Goal: Information Seeking & Learning: Learn about a topic

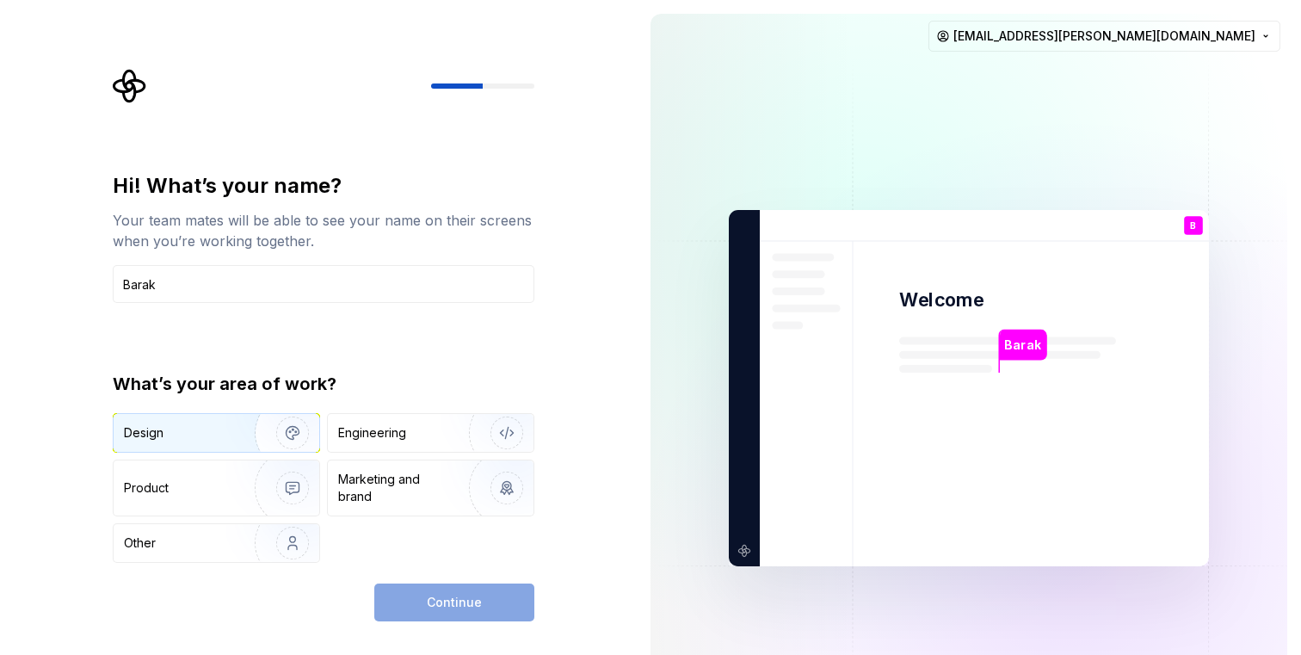
type input "Barak"
click at [204, 418] on div "Design" at bounding box center [217, 433] width 206 height 38
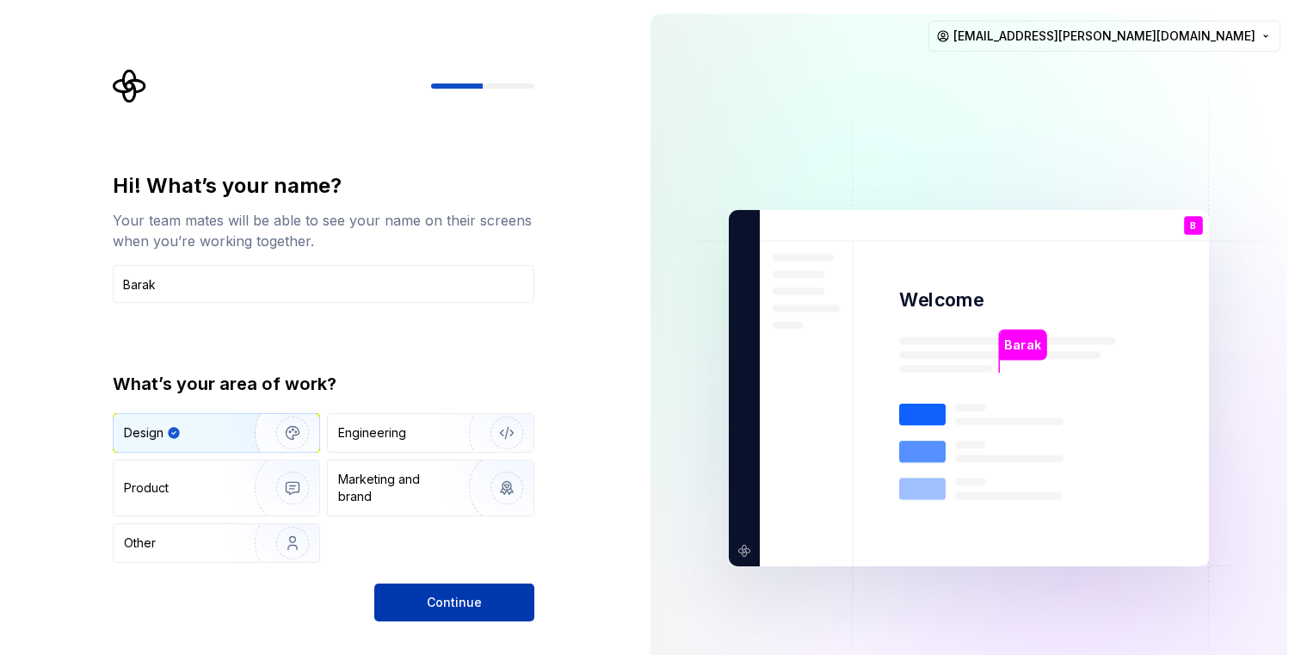
click at [412, 594] on button "Continue" at bounding box center [454, 603] width 160 height 38
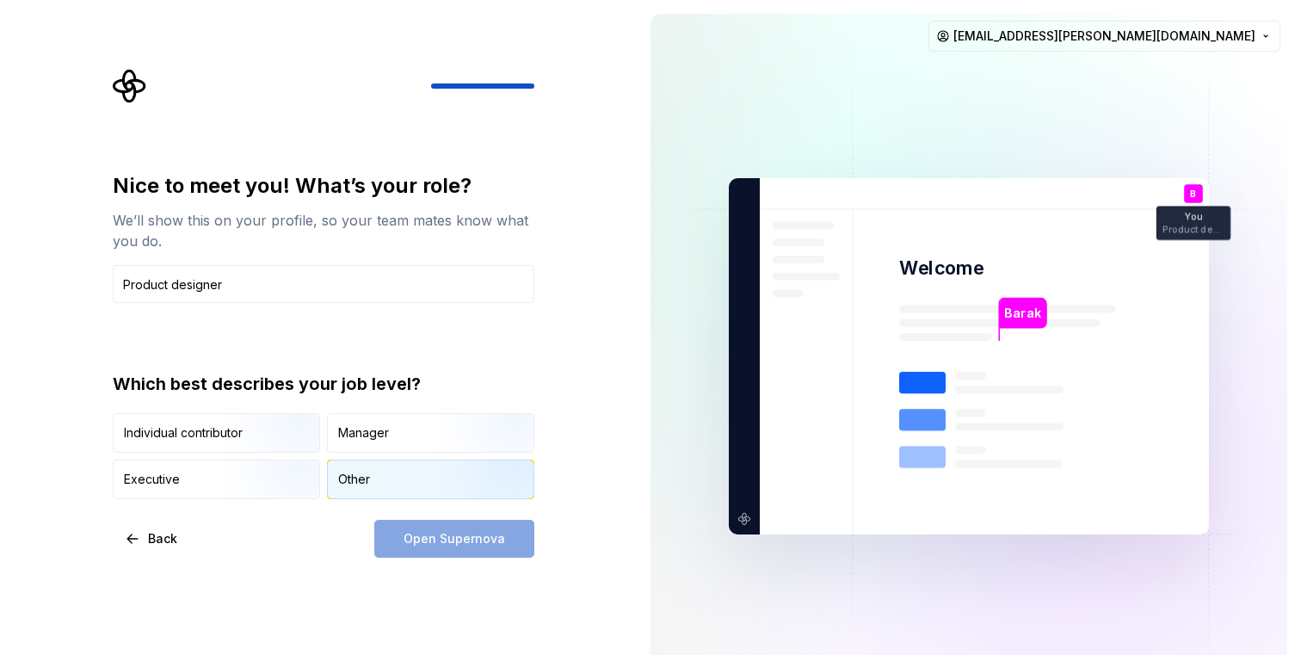
type input "Product designer"
click at [352, 486] on div "Other" at bounding box center [354, 479] width 32 height 17
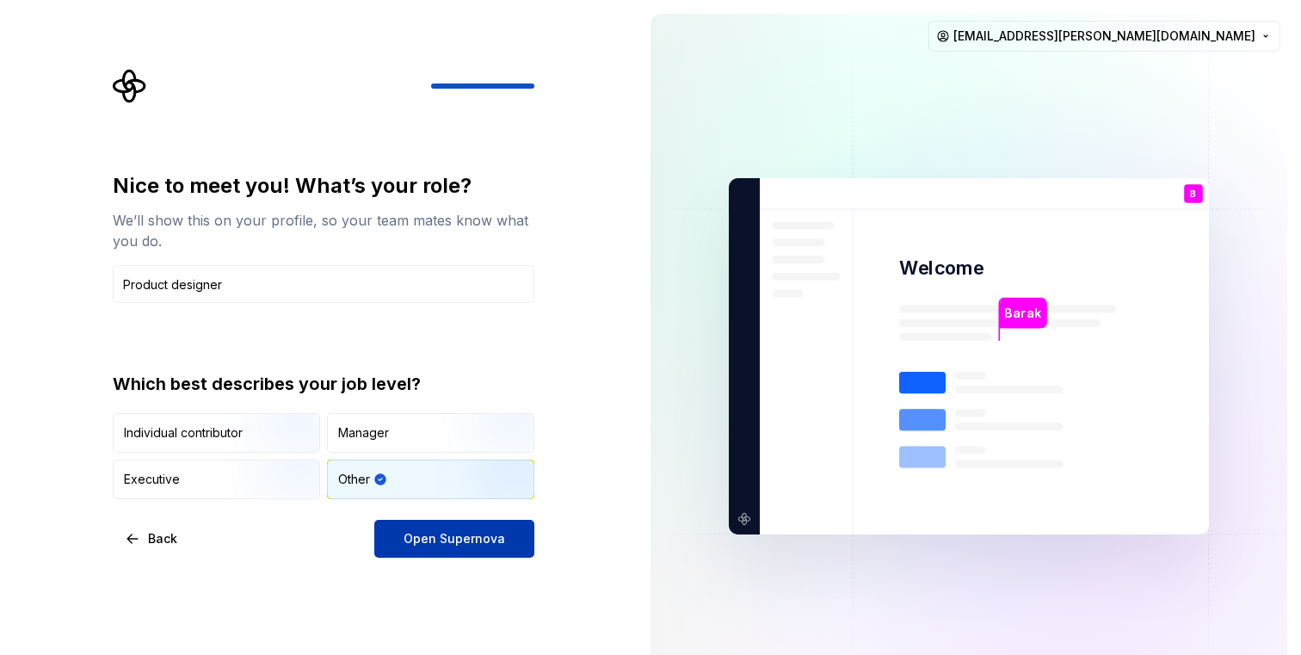
click at [417, 541] on span "Open Supernova" at bounding box center [455, 538] width 102 height 17
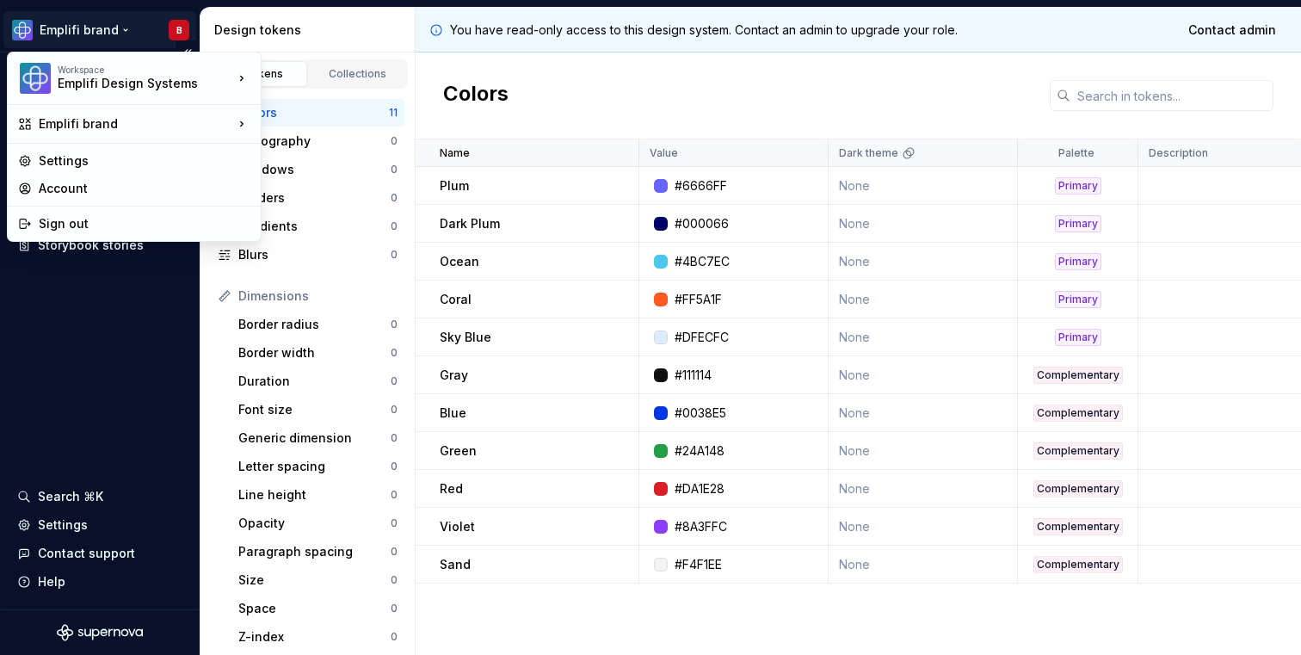
click at [105, 28] on html "Emplifi brand B Documentation Design system data Design tokens Components Asset…" at bounding box center [650, 327] width 1301 height 655
click at [100, 87] on div "Emplifi Design Systems" at bounding box center [131, 83] width 146 height 17
click at [103, 83] on div "Emplifi Design Systems" at bounding box center [131, 83] width 146 height 17
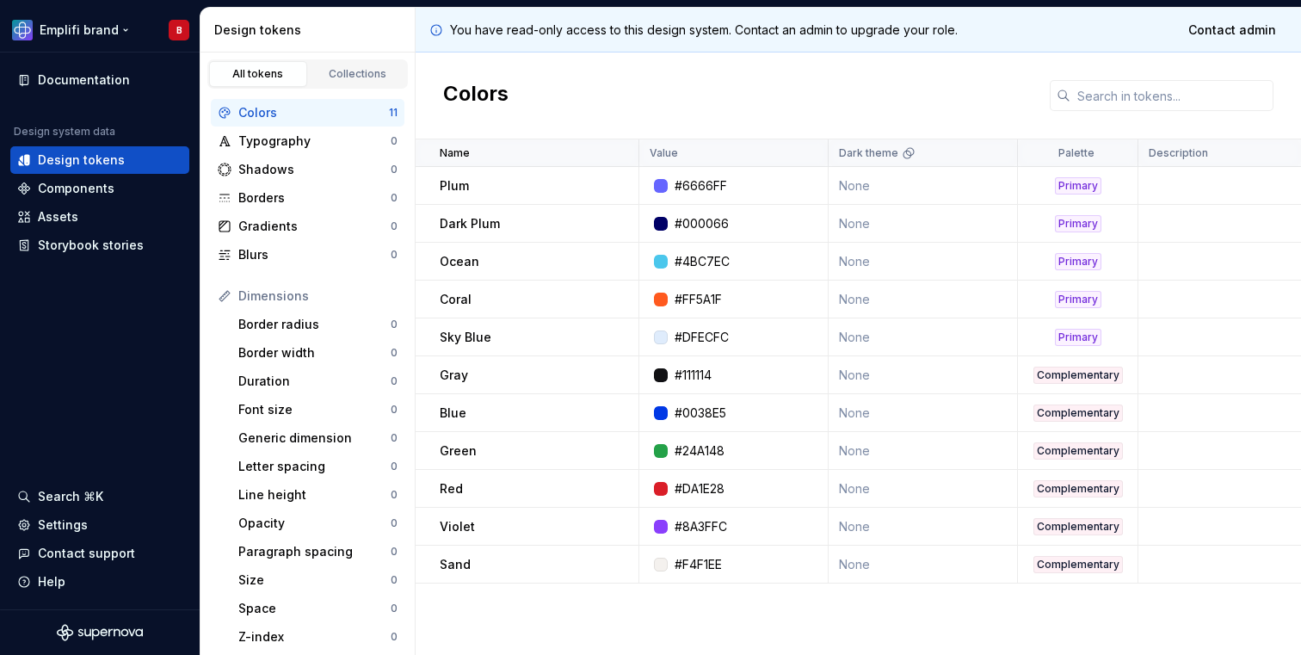
click at [128, 32] on html "Emplifi brand B Documentation Design system data Design tokens Components Asset…" at bounding box center [650, 327] width 1301 height 655
click at [323, 145] on div "Typography" at bounding box center [314, 141] width 152 height 17
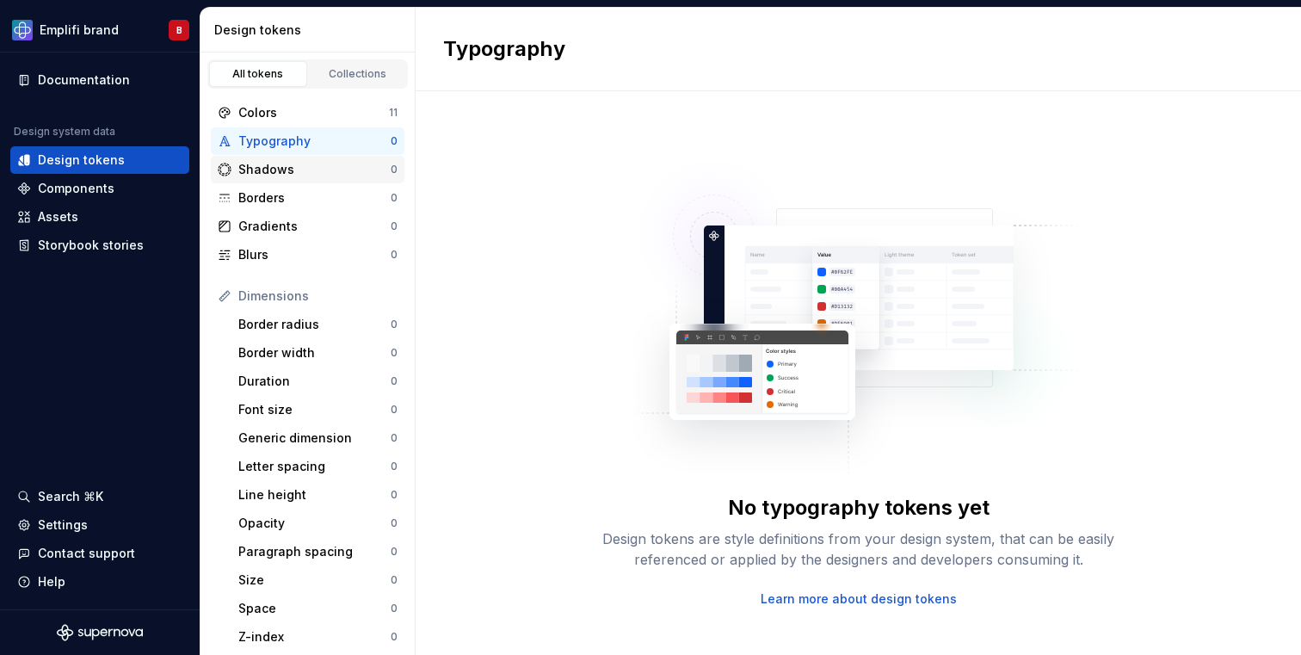
click at [291, 170] on div "Shadows" at bounding box center [314, 169] width 152 height 17
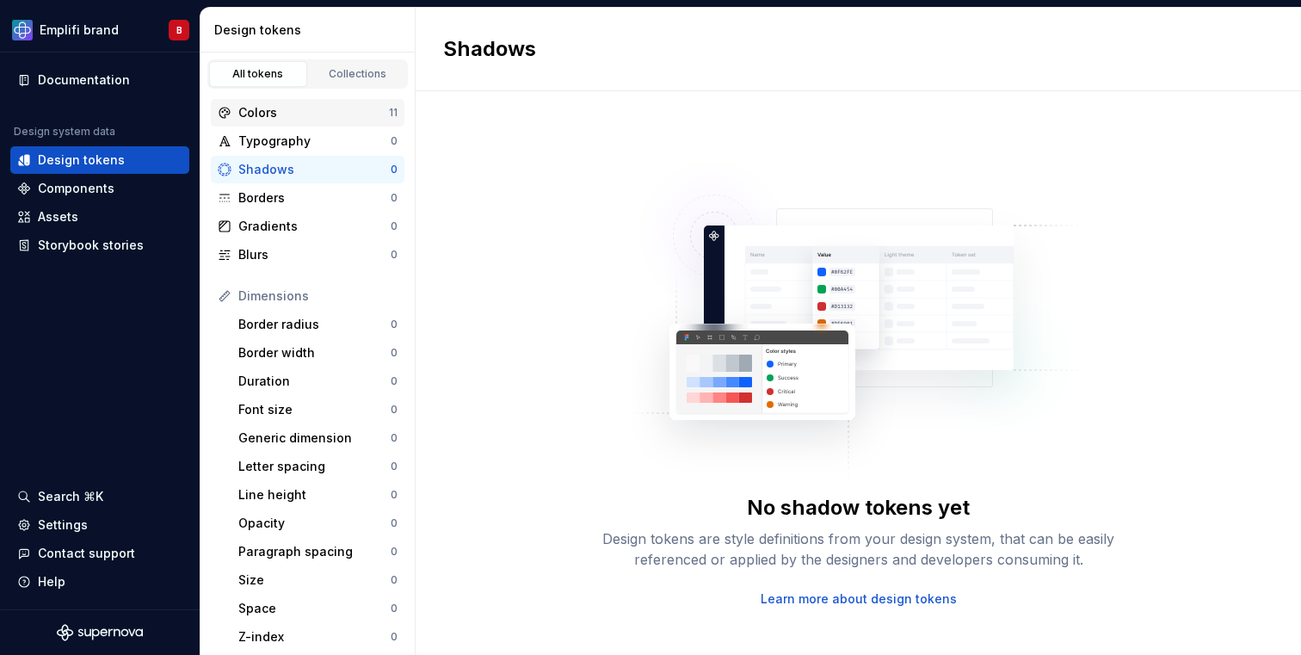
click at [285, 116] on div "Colors" at bounding box center [313, 112] width 151 height 17
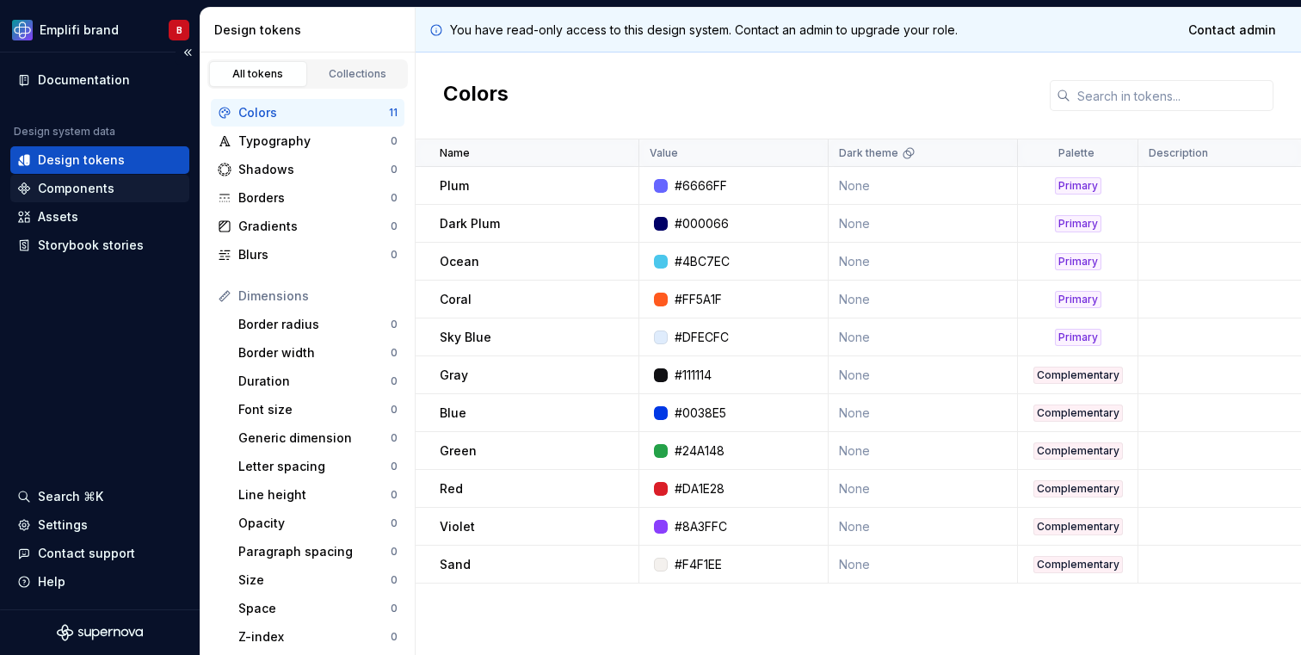
click at [92, 189] on div "Components" at bounding box center [76, 188] width 77 height 17
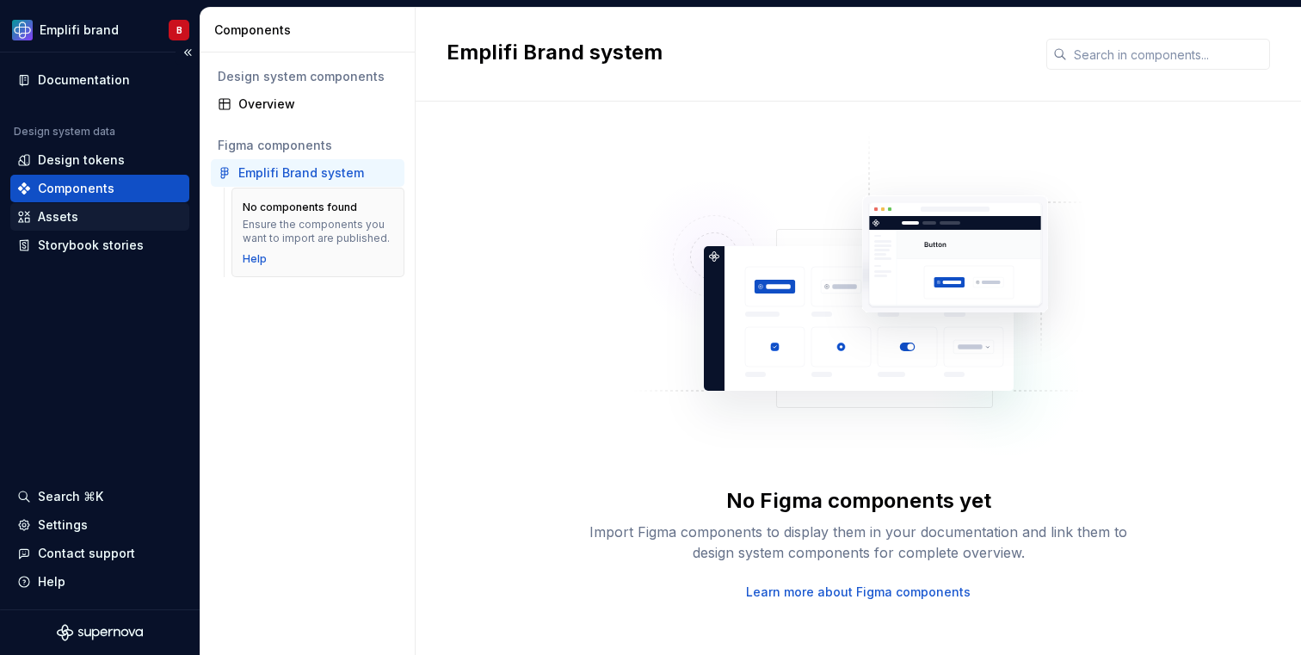
click at [66, 213] on div "Assets" at bounding box center [58, 216] width 40 height 17
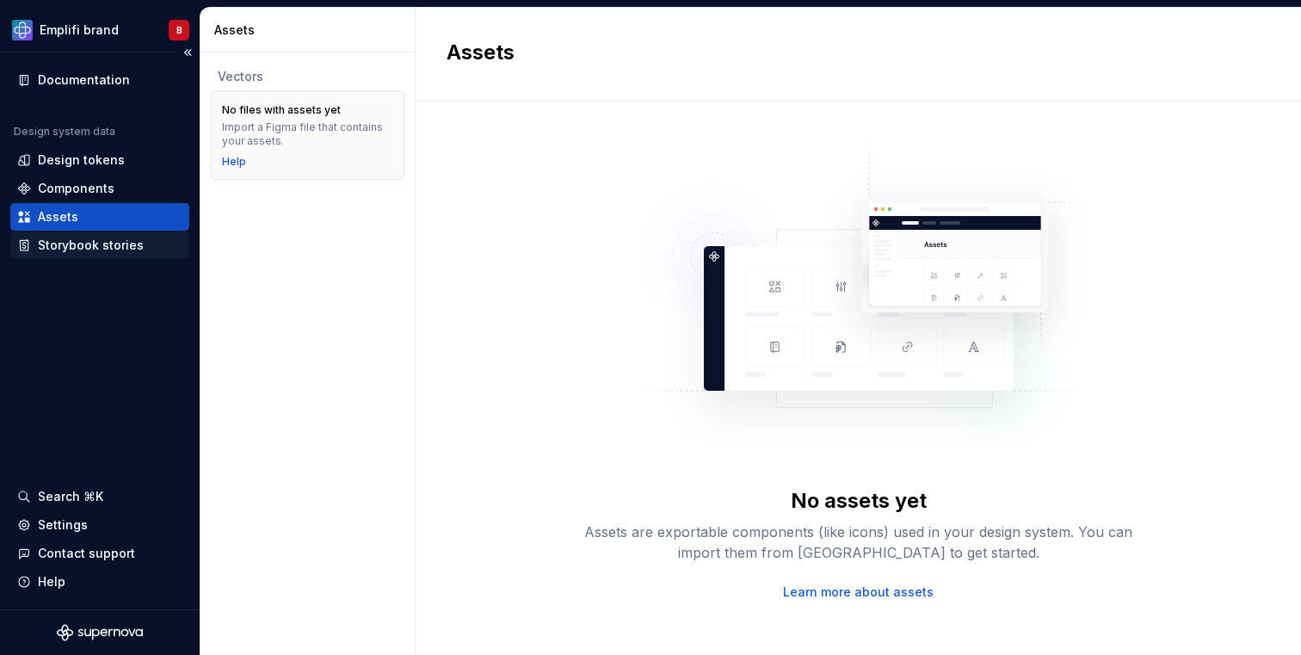
click at [103, 242] on div "Storybook stories" at bounding box center [91, 245] width 106 height 17
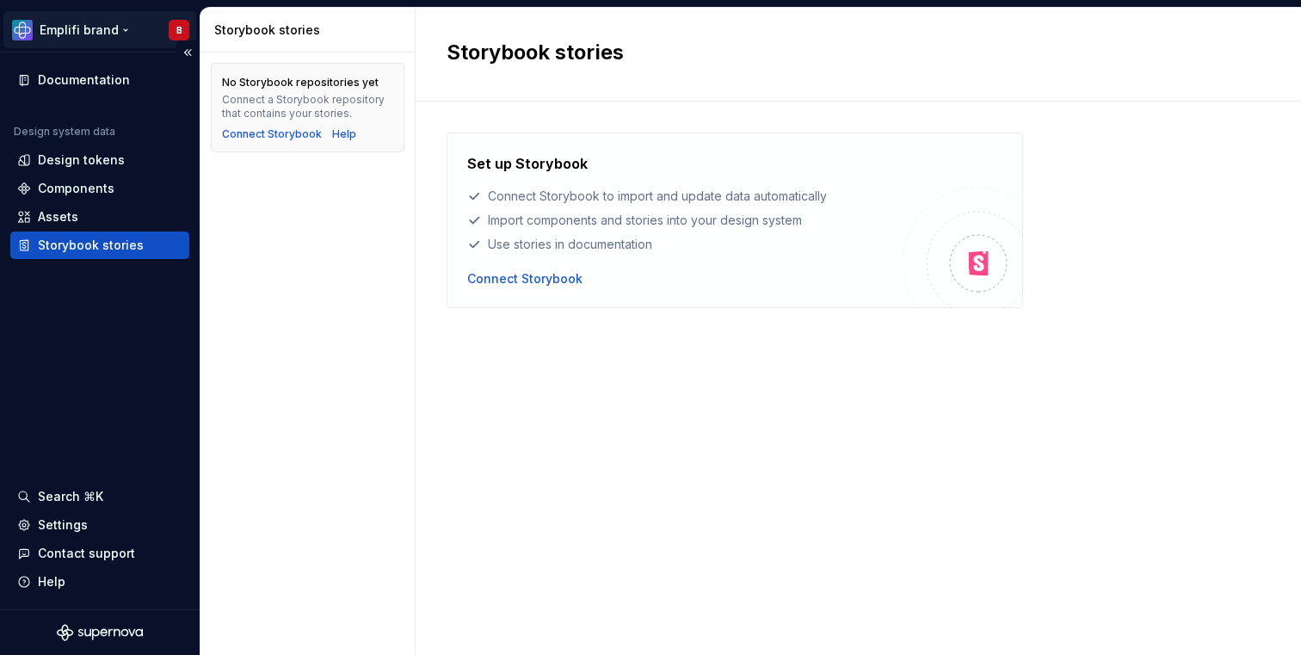
click at [105, 30] on html "Emplifi brand B Documentation Design system data Design tokens Components Asset…" at bounding box center [650, 327] width 1301 height 655
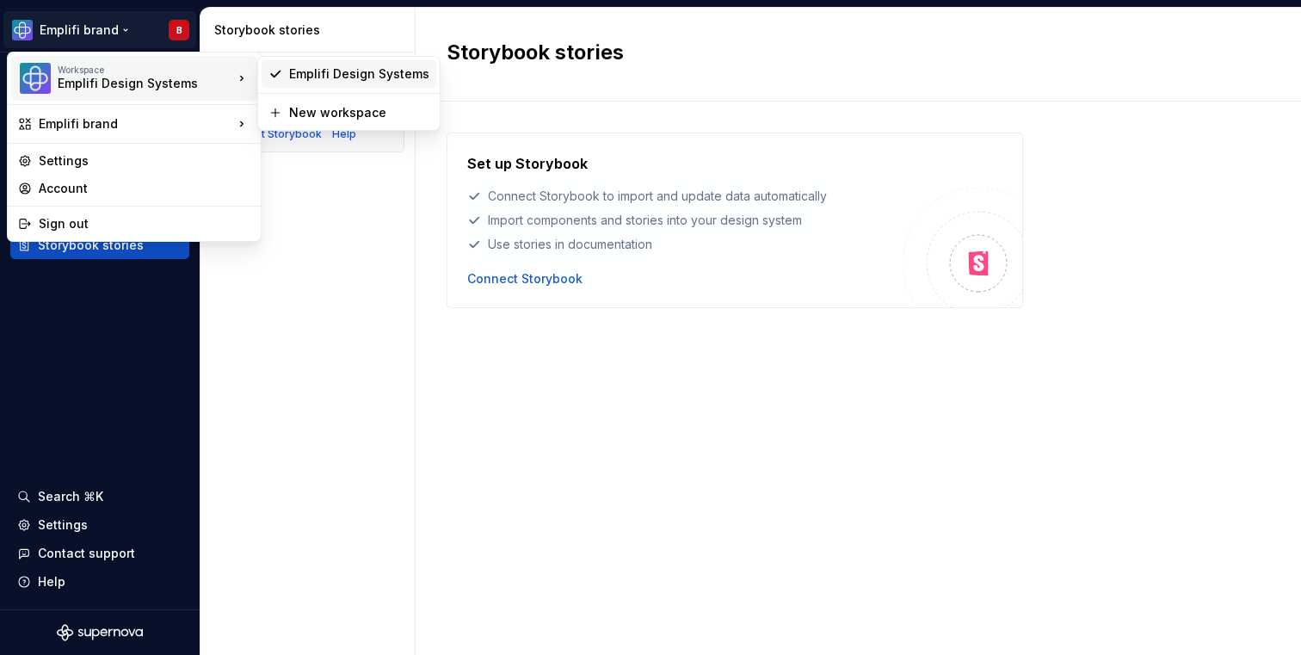
click at [316, 71] on div "Emplifi Design Systems" at bounding box center [359, 73] width 140 height 17
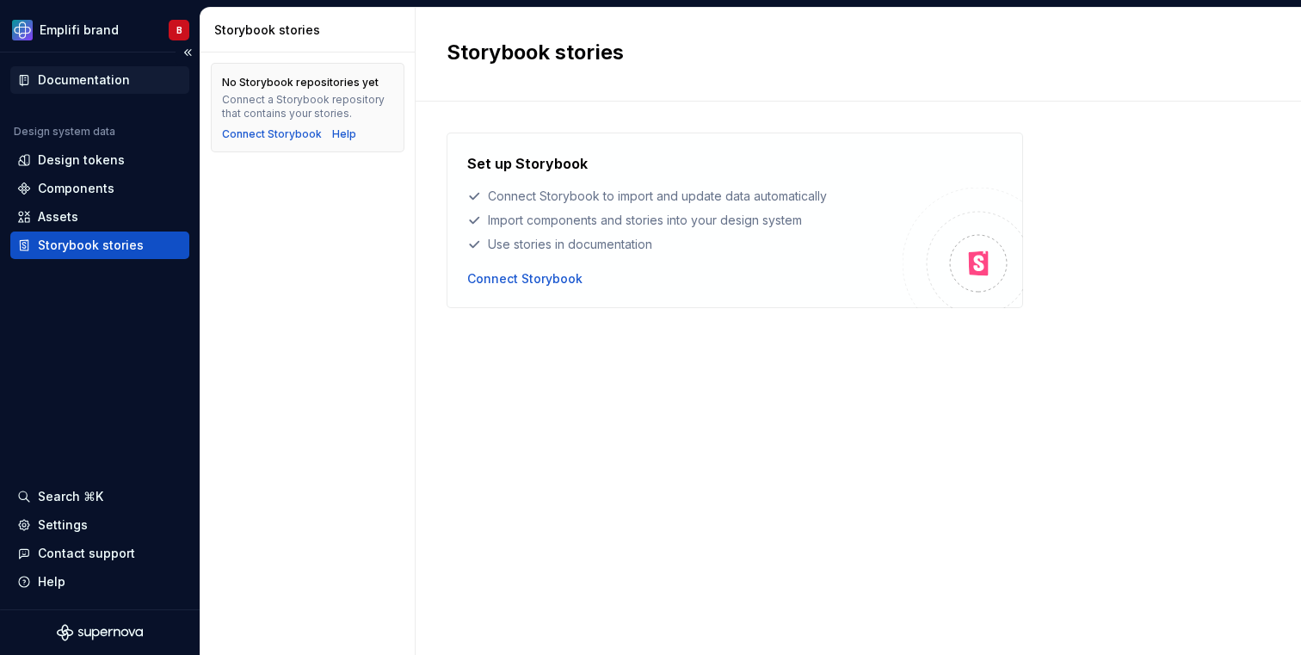
click at [94, 77] on div "Documentation" at bounding box center [84, 79] width 92 height 17
click at [105, 27] on html "Emplifi brand B Documentation Design system data Design tokens Components Asset…" at bounding box center [650, 327] width 1301 height 655
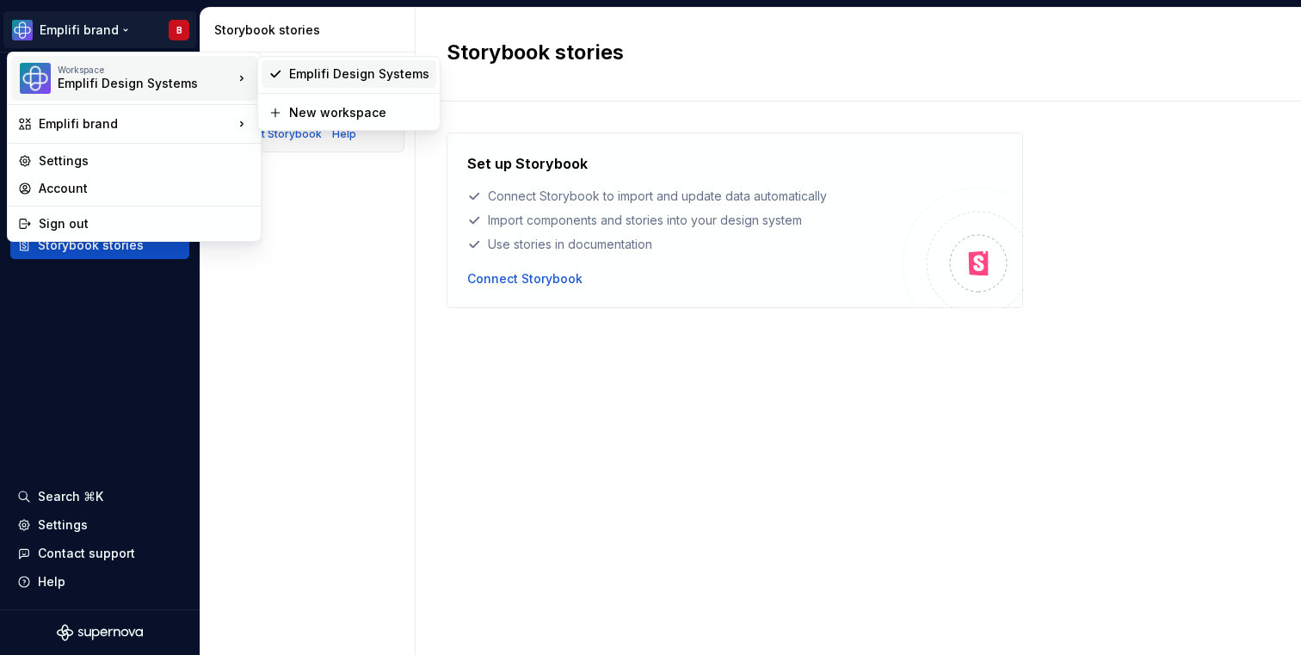
click at [306, 77] on div "Emplifi Design Systems" at bounding box center [359, 73] width 140 height 17
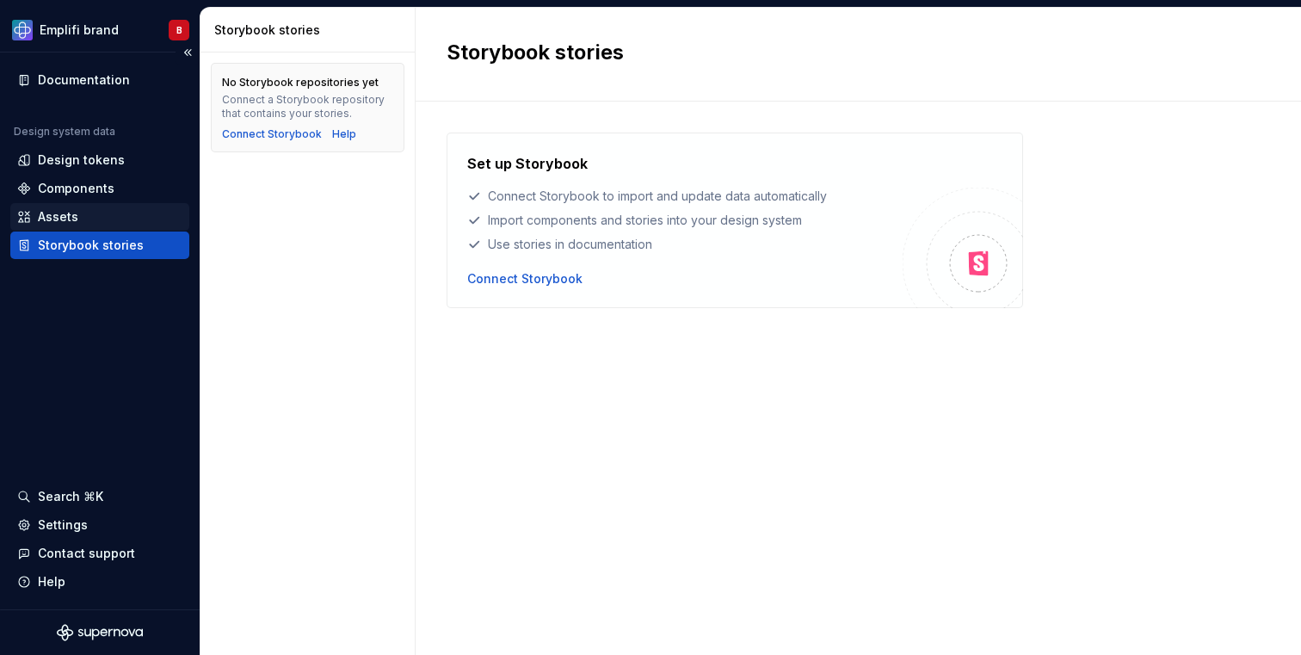
click at [51, 217] on div "Assets" at bounding box center [58, 216] width 40 height 17
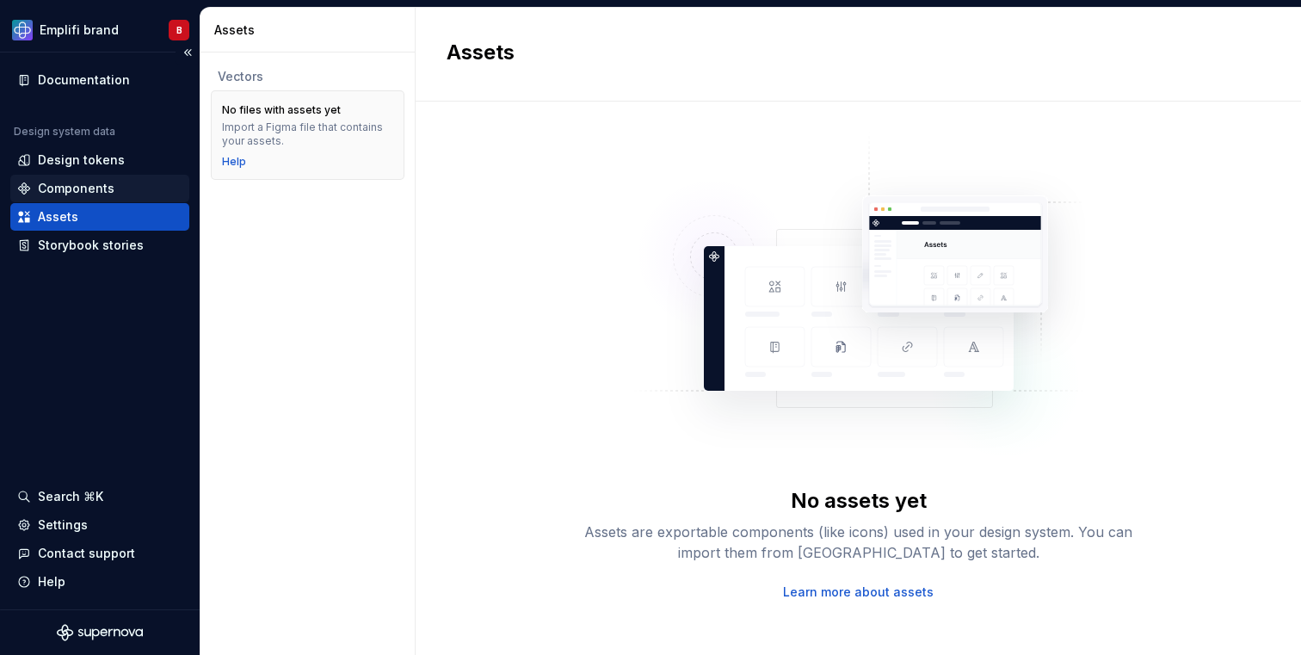
click at [74, 176] on div "Components" at bounding box center [99, 189] width 179 height 28
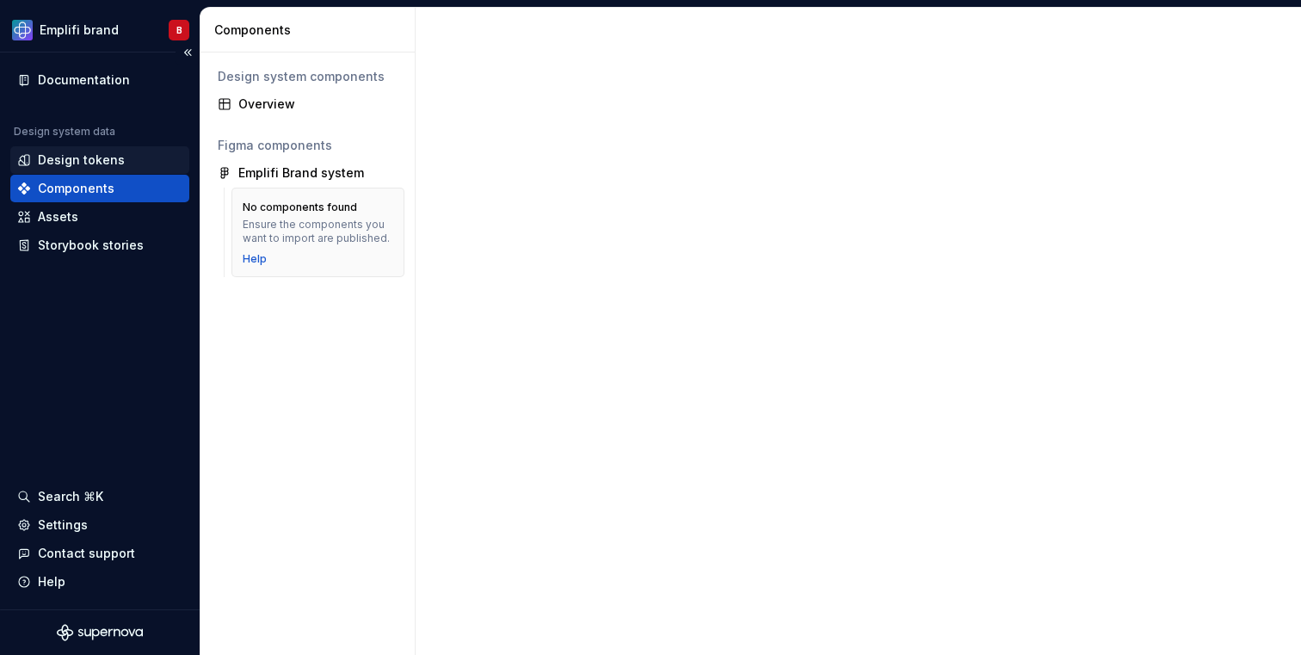
click at [85, 149] on div "Design tokens" at bounding box center [99, 160] width 179 height 28
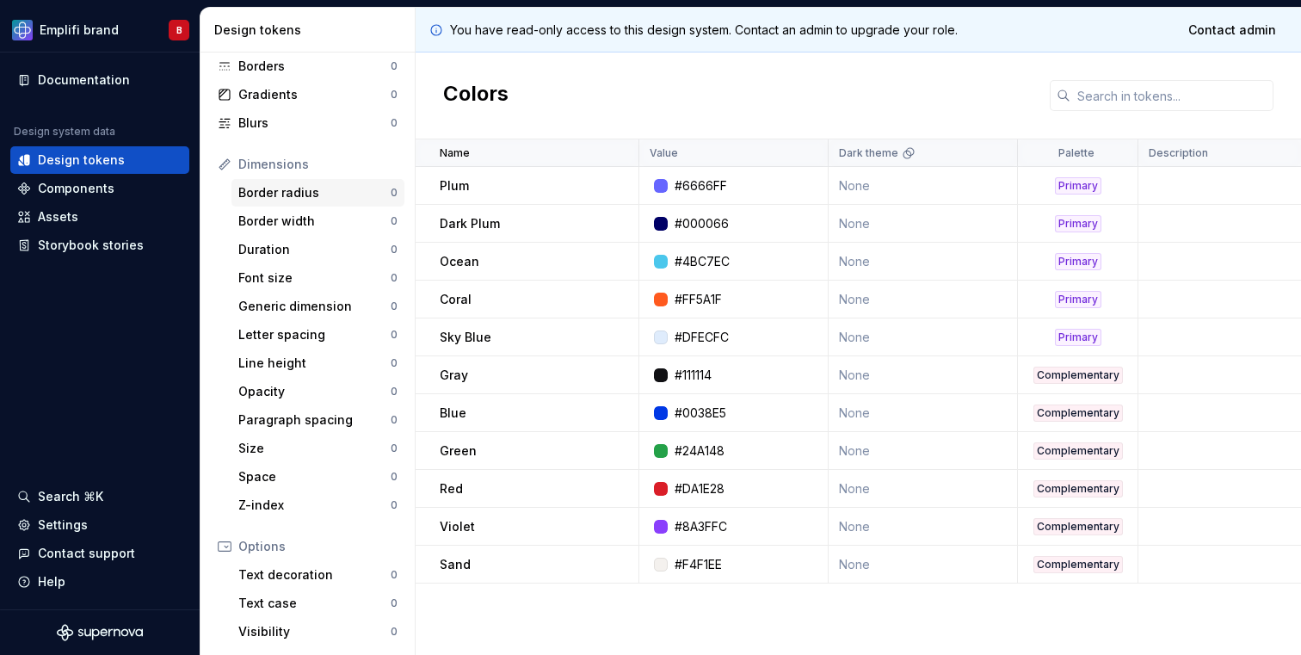
scroll to position [133, 0]
click at [124, 26] on html "Emplifi brand B Documentation Design system data Design tokens Components Asset…" at bounding box center [650, 327] width 1301 height 655
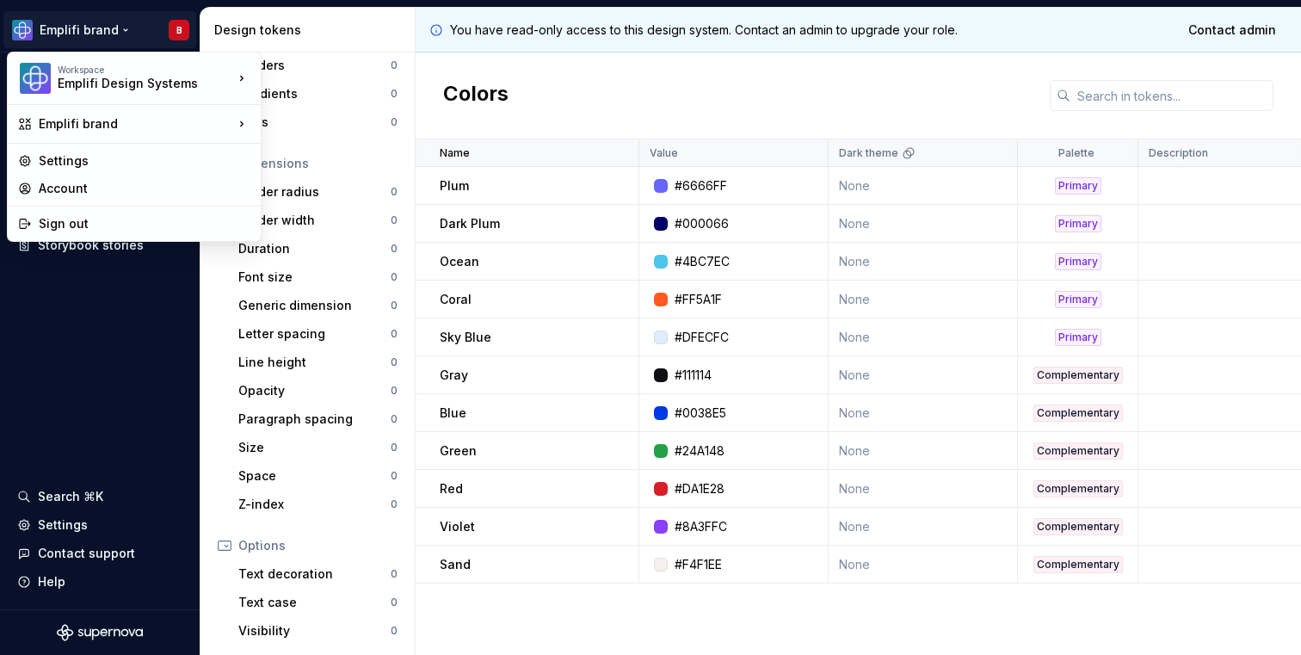
click at [124, 25] on html "Emplifi brand B Documentation Design system data Design tokens Components Asset…" at bounding box center [650, 327] width 1301 height 655
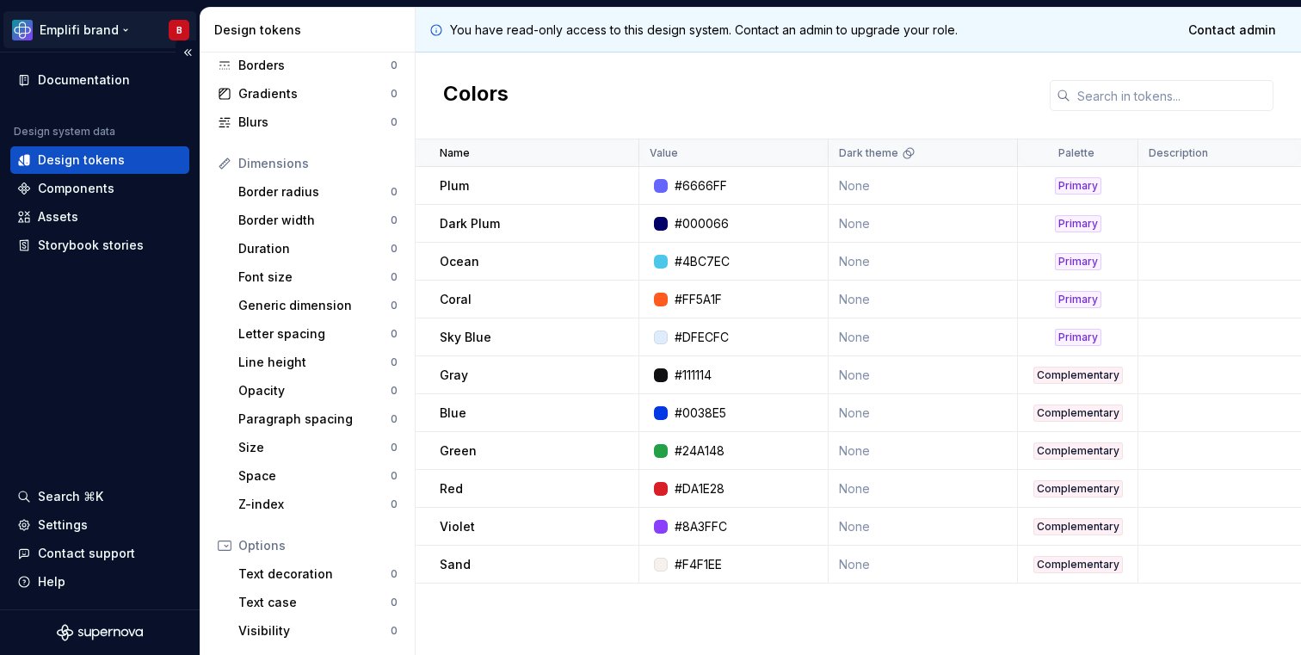
click at [124, 26] on html "Emplifi brand B Documentation Design system data Design tokens Components Asset…" at bounding box center [650, 327] width 1301 height 655
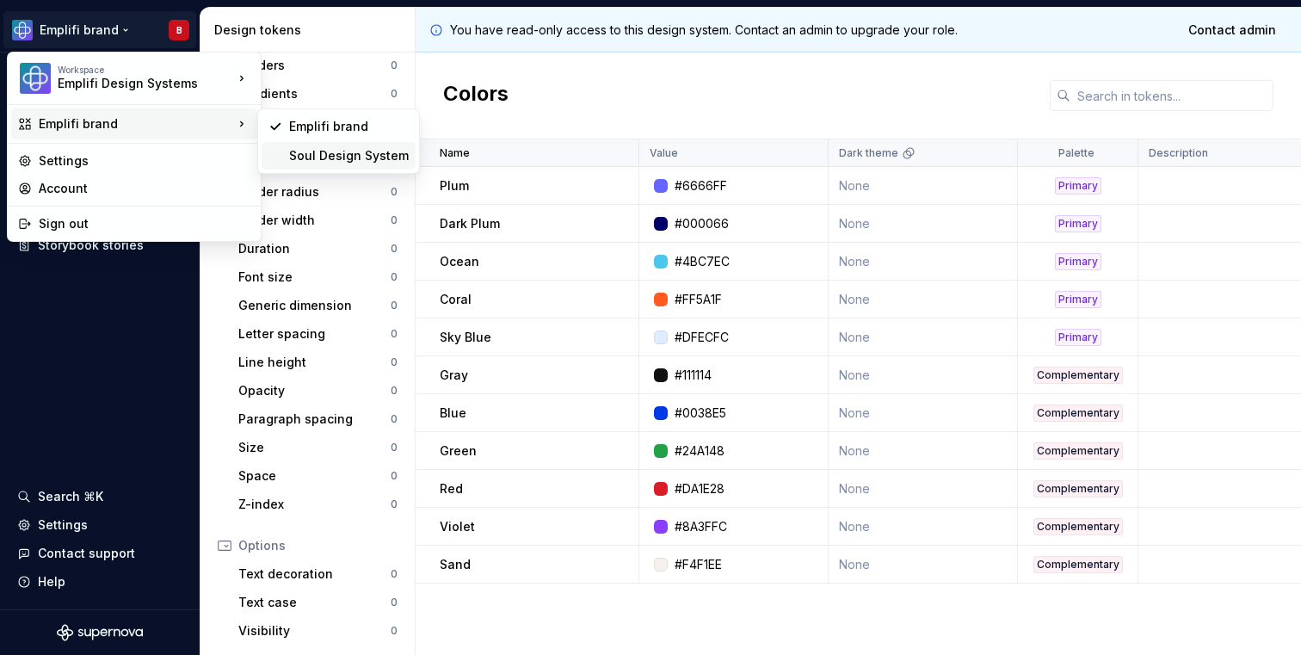
click at [309, 155] on div "Soul Design System" at bounding box center [349, 155] width 120 height 17
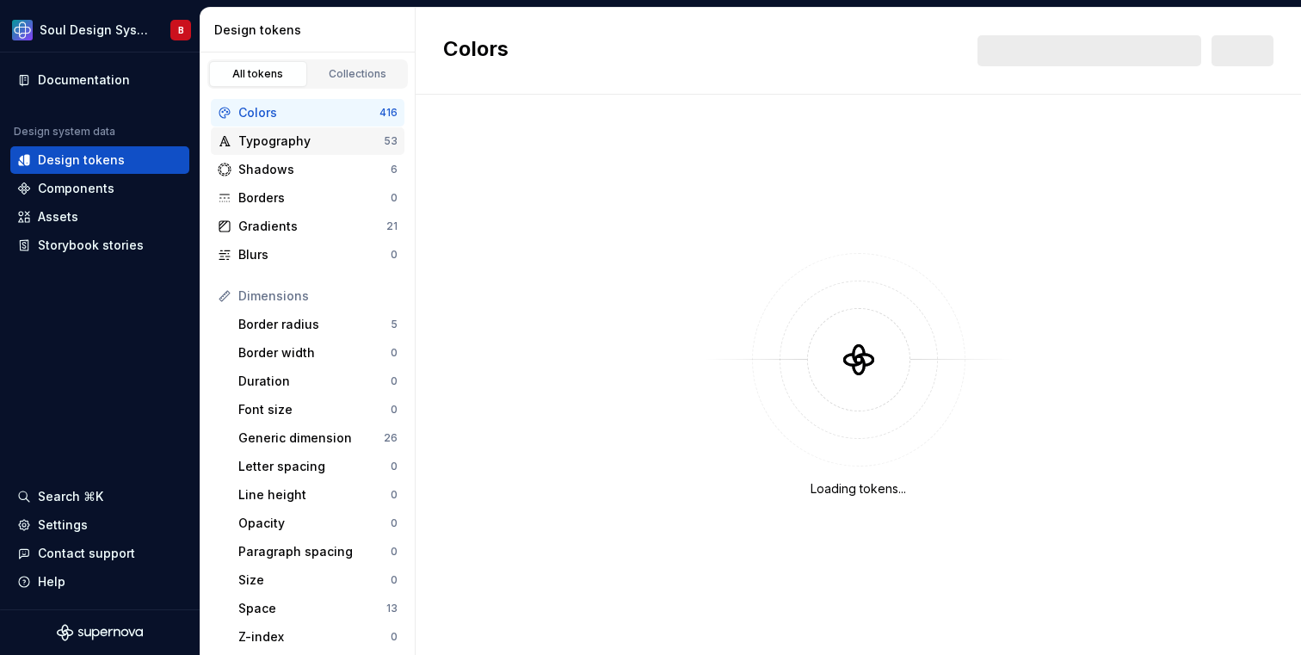
click at [304, 144] on div "Typography" at bounding box center [310, 141] width 145 height 17
click at [283, 114] on div "Colors" at bounding box center [308, 112] width 141 height 17
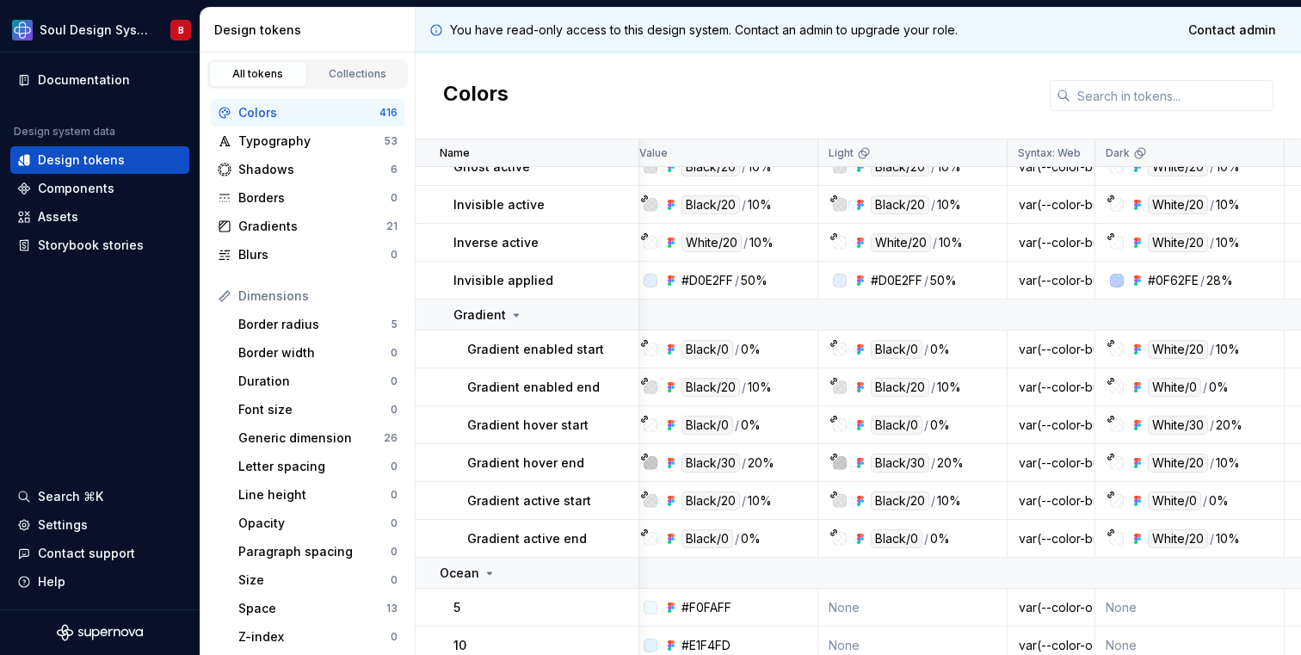
scroll to position [3199, 10]
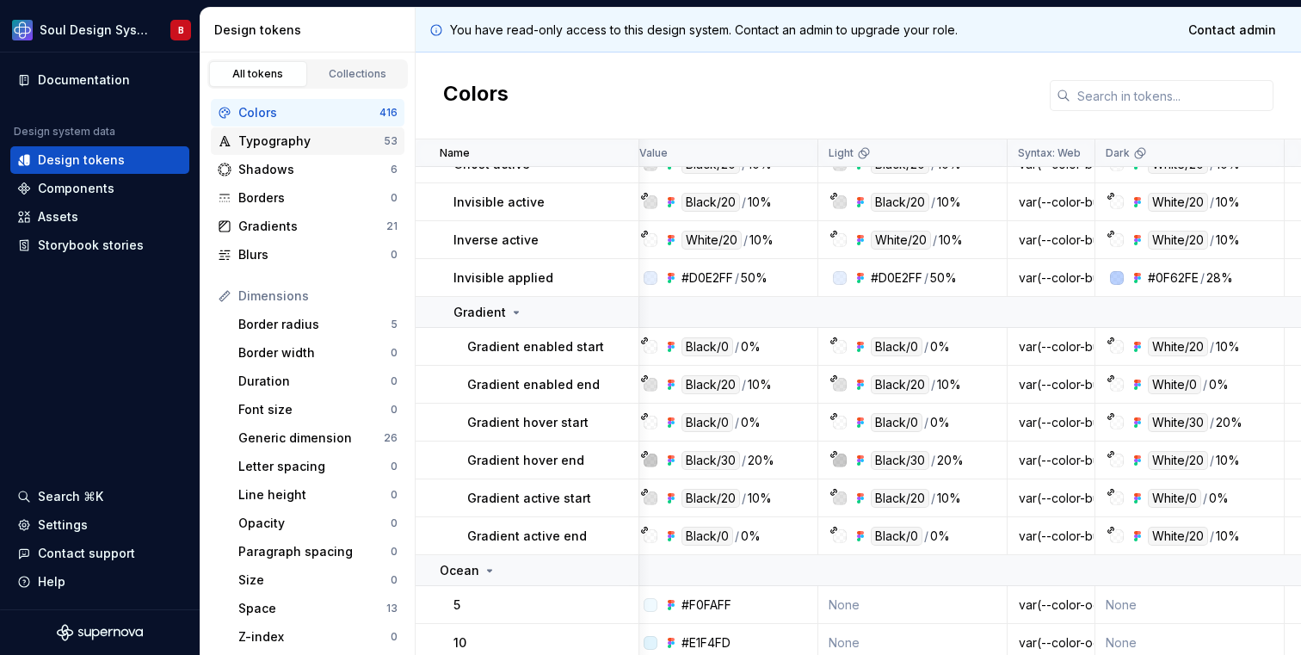
click at [312, 136] on div "Typography" at bounding box center [310, 141] width 145 height 17
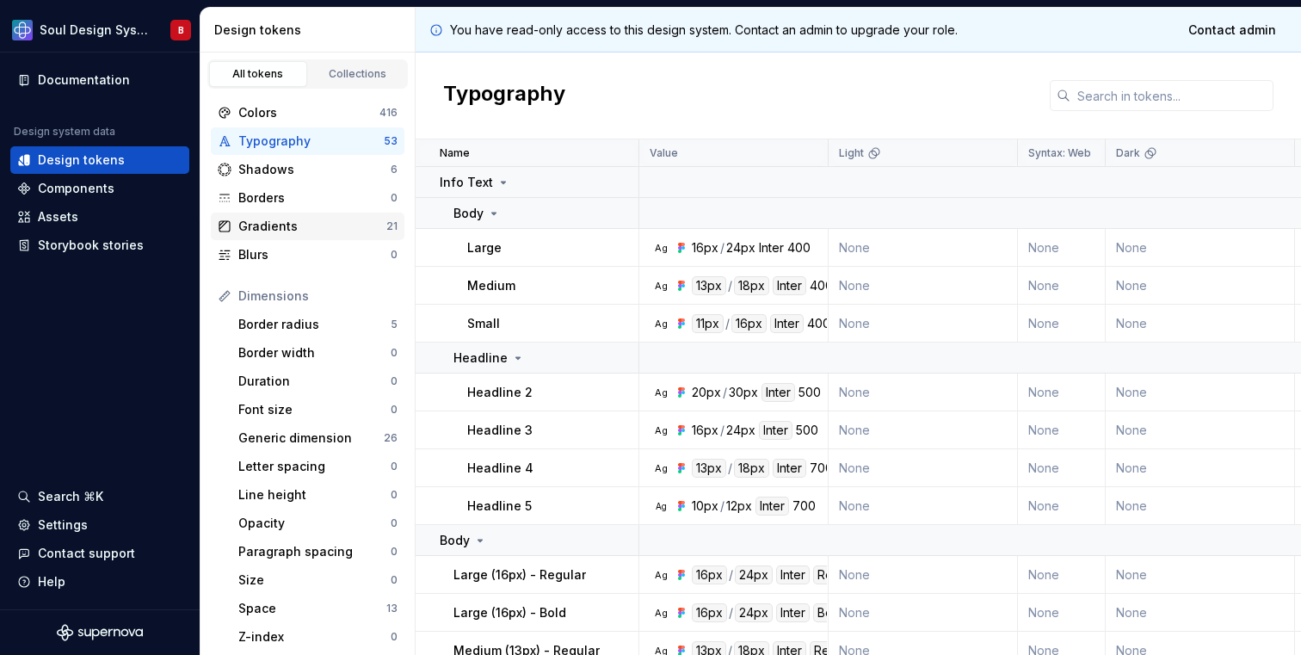
click at [275, 226] on div "Gradients" at bounding box center [312, 226] width 148 height 17
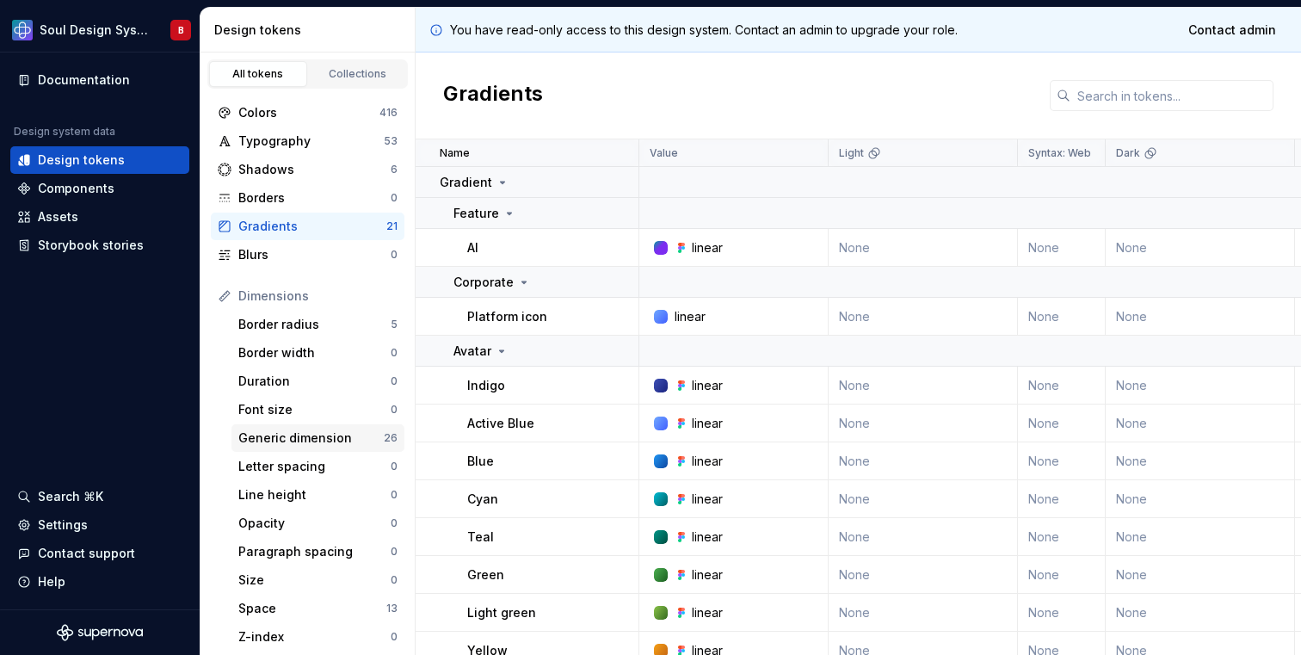
click at [297, 442] on div "Generic dimension" at bounding box center [310, 437] width 145 height 17
